Goal: Obtain resource: Obtain resource

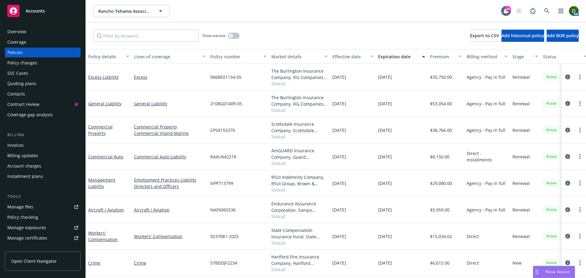
click at [567, 78] on link "circleInformation" at bounding box center [567, 76] width 7 height 7
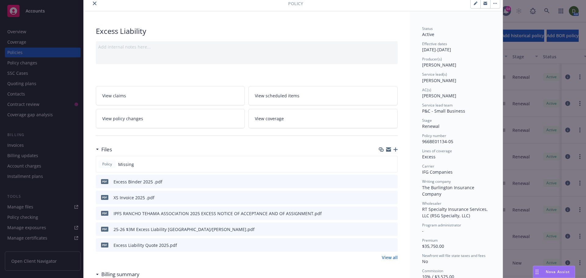
scroll to position [61, 0]
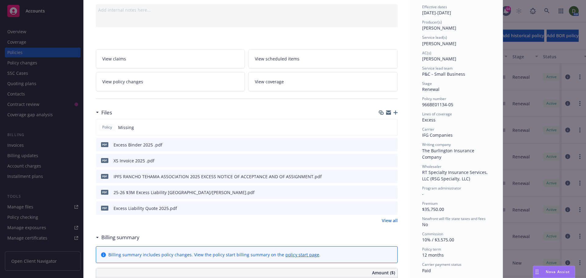
click at [388, 220] on link "View all" at bounding box center [390, 220] width 16 height 6
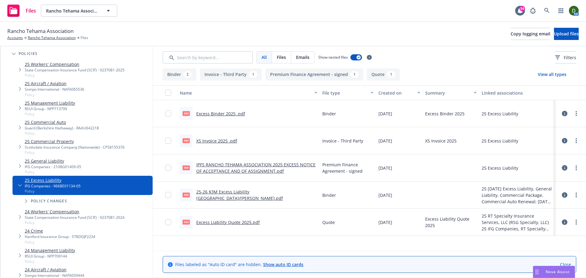
click at [15, 56] on span "Tree Example" at bounding box center [14, 54] width 10 height 10
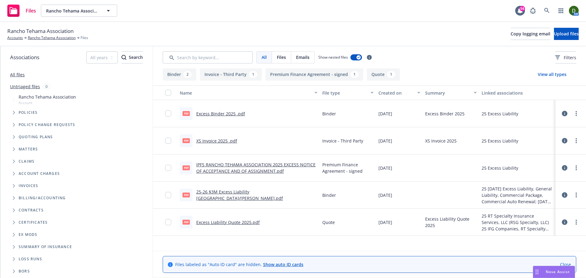
click at [16, 132] on span "Tree Example" at bounding box center [14, 137] width 10 height 10
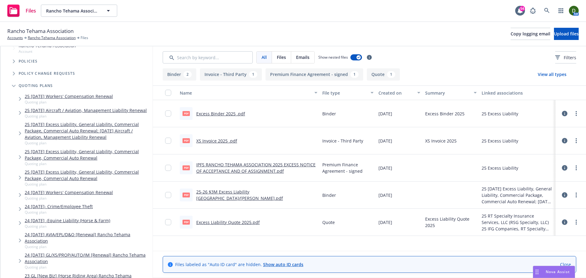
scroll to position [61, 0]
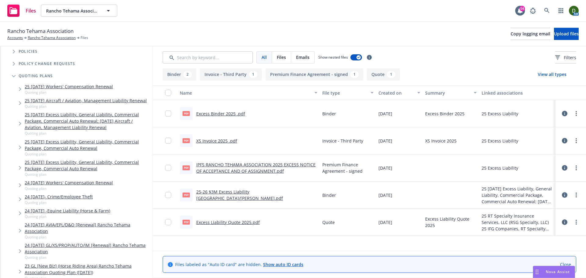
click at [90, 172] on link "25 [DATE] Excess Liability, General Liability, Commercial Package, Commercial A…" at bounding box center [87, 165] width 125 height 13
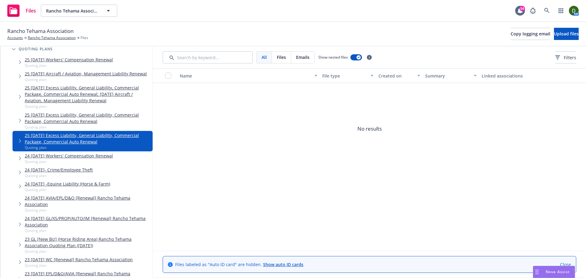
scroll to position [153, 0]
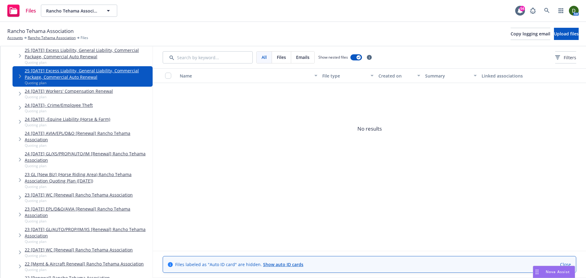
click at [91, 163] on link "24 [DATE] GL/XS/PROP/AUTO/IM [Renewal] Rancho Tehama Association" at bounding box center [87, 156] width 125 height 13
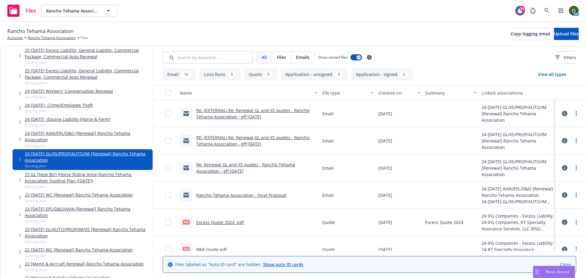
click at [224, 142] on link "RE: (EXTERNAL) Re: Renewal GL and XS quotes - Rancho Tehama Association - eff […" at bounding box center [252, 141] width 113 height 12
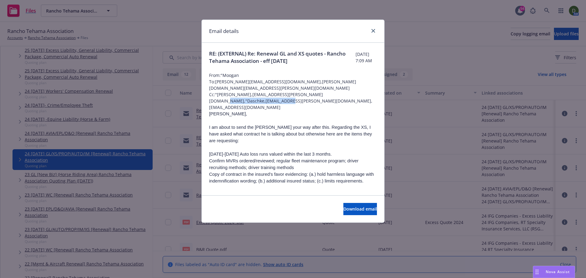
drag, startPoint x: 371, startPoint y: 92, endPoint x: 317, endPoint y: 93, distance: 54.0
click at [317, 93] on span "Cc: "[PERSON_NAME],[EMAIL_ADDRESS][PERSON_NAME][DOMAIN_NAME],"Daschke,[EMAIL_AD…" at bounding box center [293, 100] width 168 height 19
copy span "[EMAIL_ADDRESS][PERSON_NAME][DOMAIN_NAME]"
